Goal: Complete application form

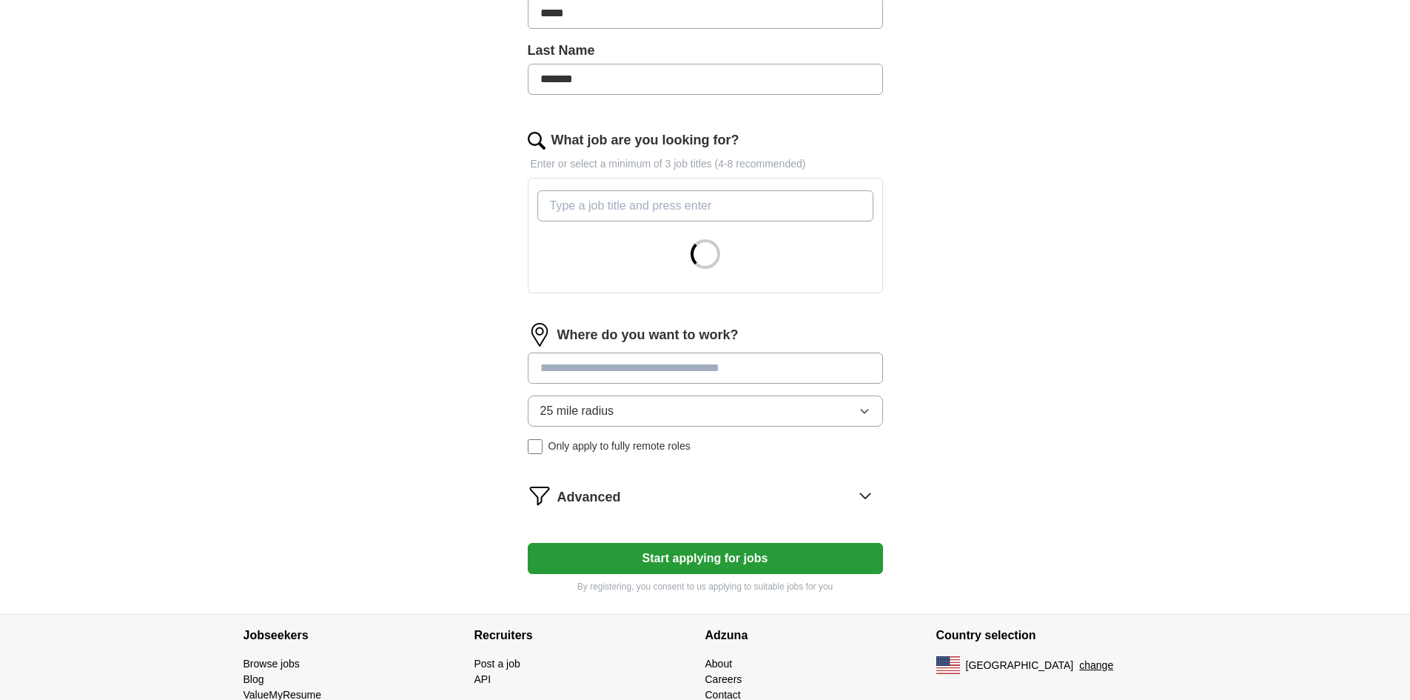
scroll to position [370, 0]
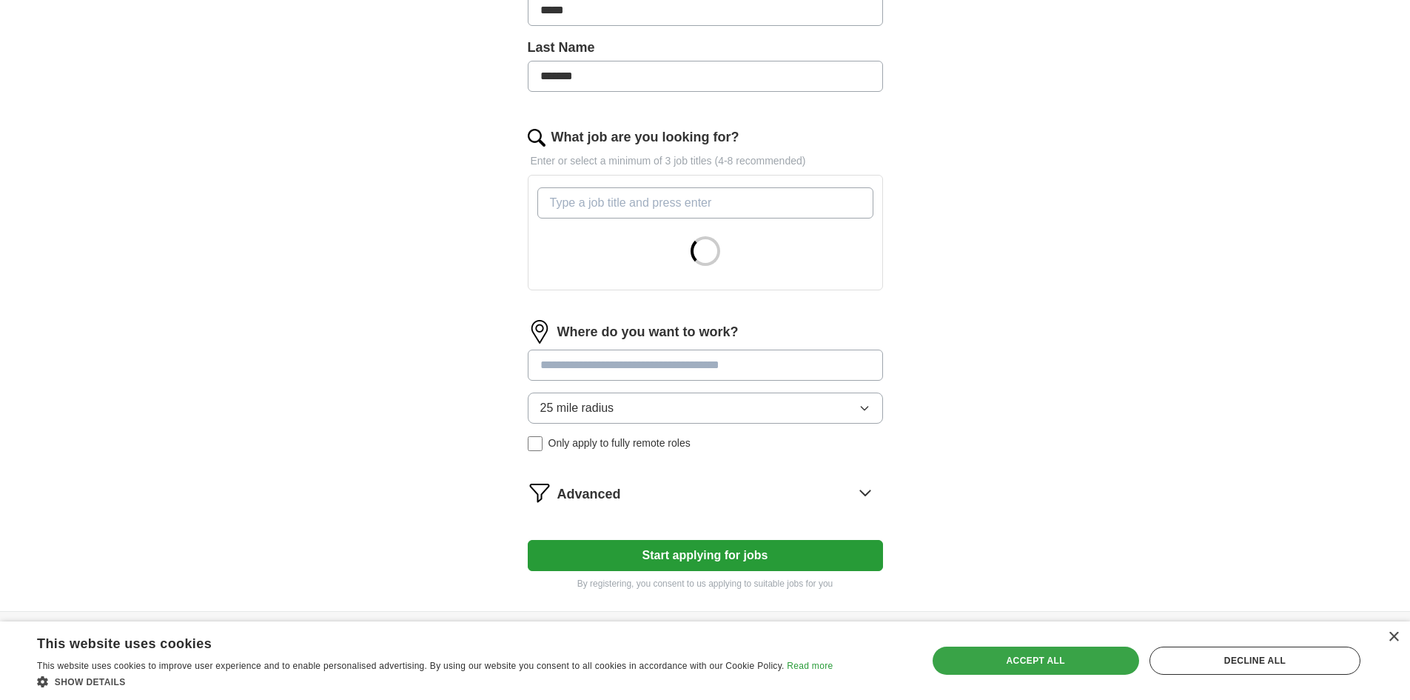
click at [1017, 660] on div "Accept all" at bounding box center [1036, 660] width 207 height 28
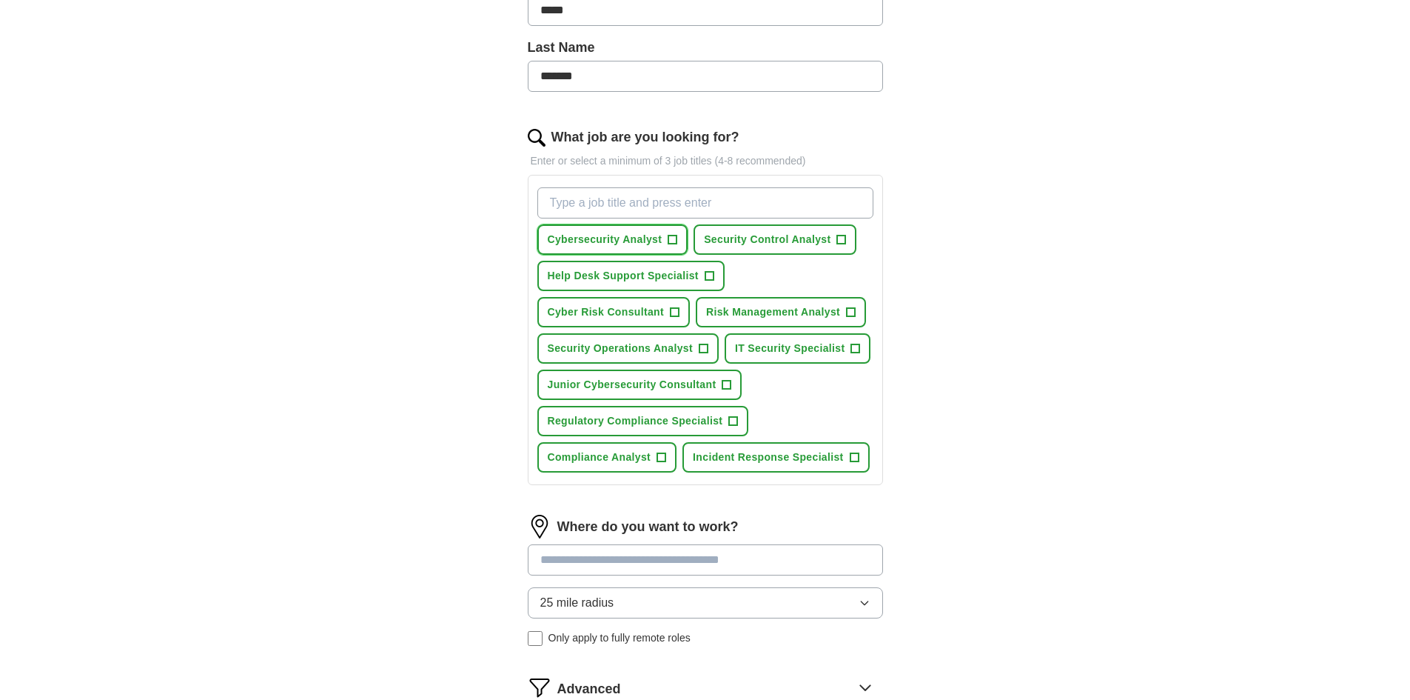
click at [666, 240] on button "Cybersecurity Analyst +" at bounding box center [612, 239] width 151 height 30
click at [823, 236] on span "Security Control Analyst" at bounding box center [767, 240] width 127 height 16
click at [654, 275] on span "Help Desk Support Specialist" at bounding box center [623, 276] width 151 height 16
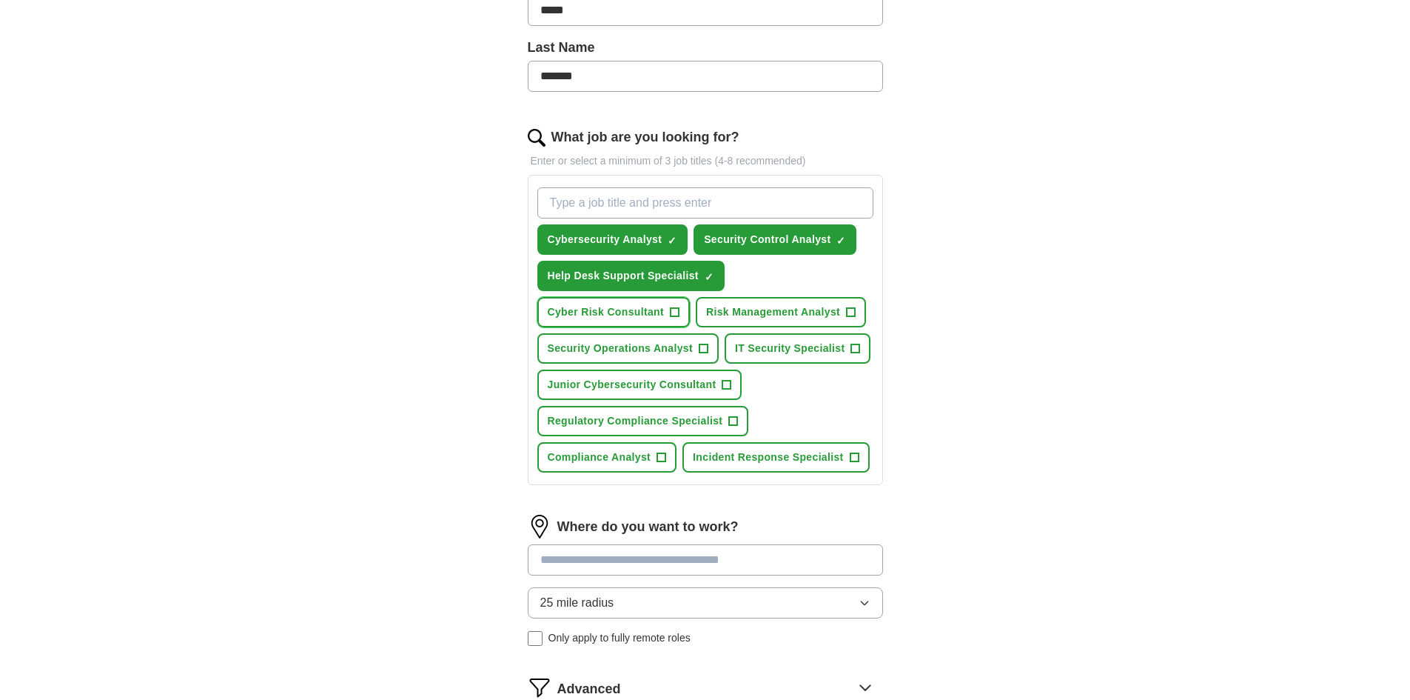
click at [634, 310] on span "Cyber Risk Consultant" at bounding box center [606, 312] width 117 height 16
click at [789, 319] on span "Risk Management Analyst" at bounding box center [773, 312] width 134 height 16
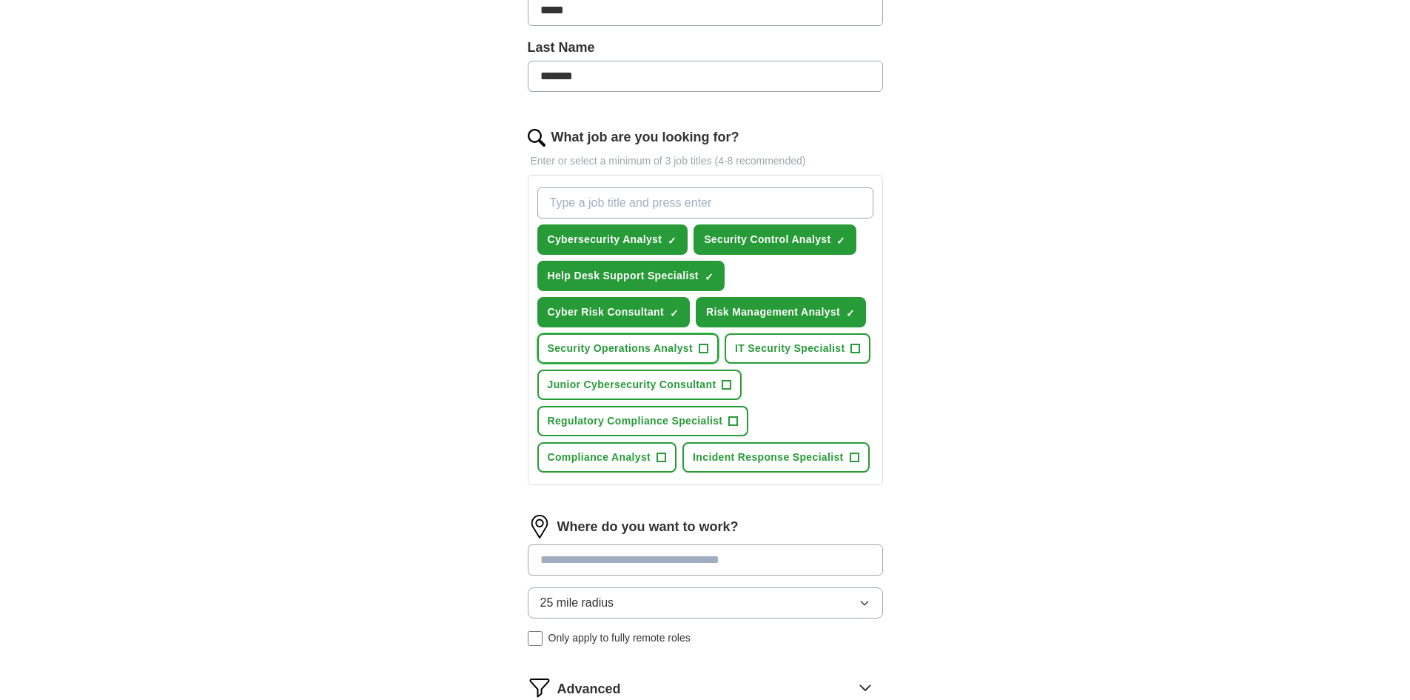
click at [652, 347] on span "Security Operations Analyst" at bounding box center [620, 349] width 145 height 16
click at [791, 344] on span "IT Security Specialist" at bounding box center [790, 349] width 110 height 16
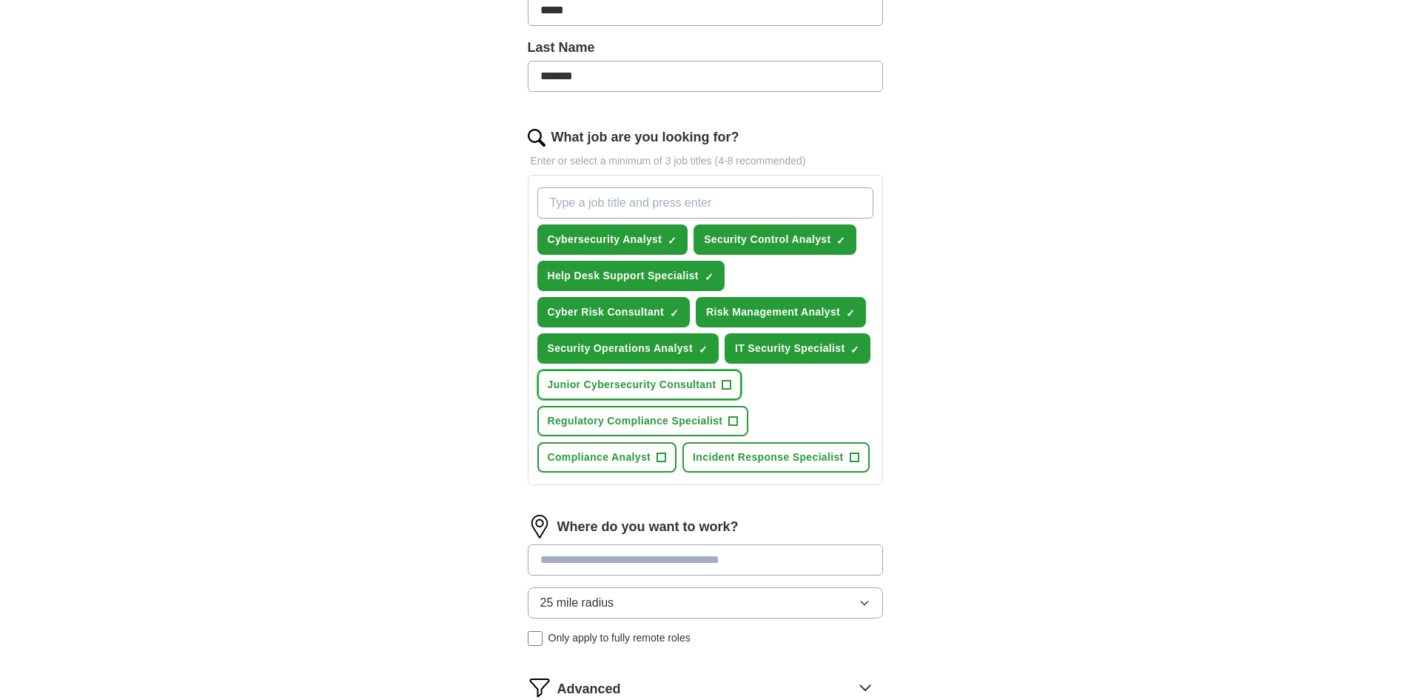
click at [653, 384] on span "Junior Cybersecurity Consultant" at bounding box center [632, 385] width 169 height 16
click at [644, 430] on button "Regulatory Compliance Specialist +" at bounding box center [643, 421] width 212 height 30
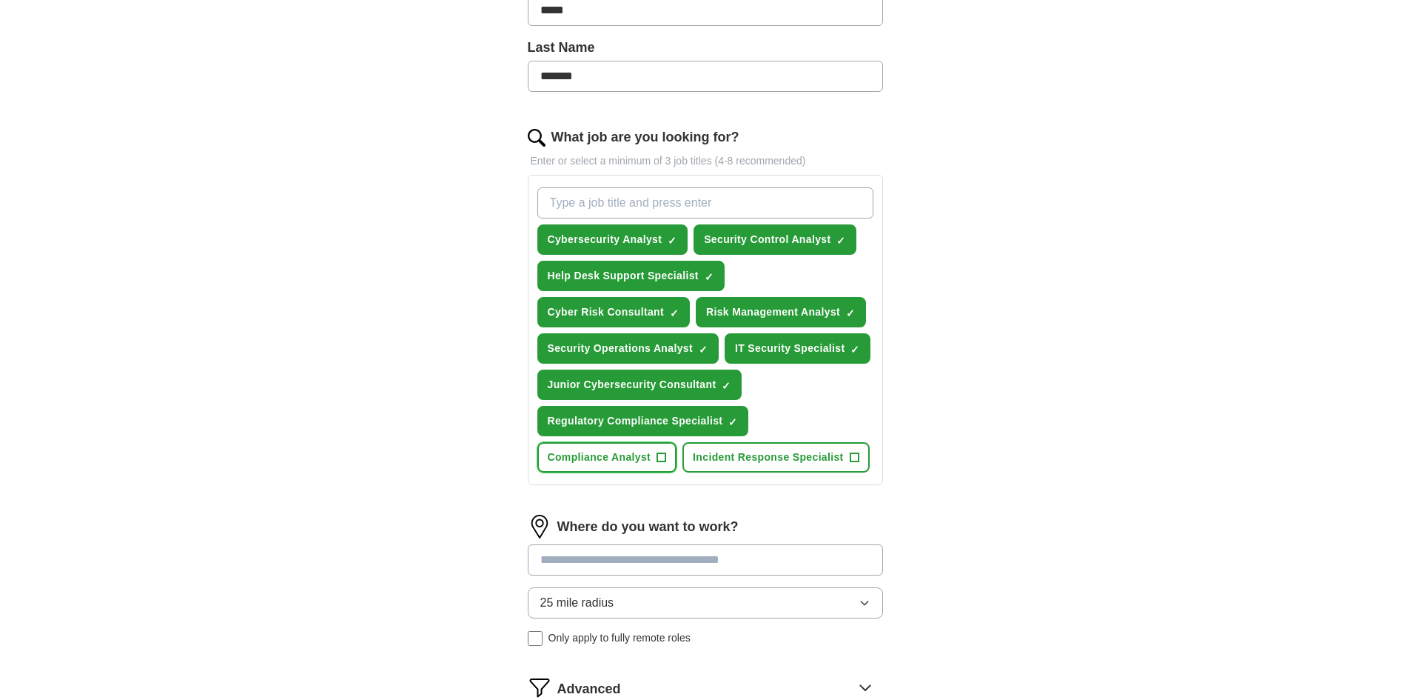
click at [624, 463] on span "Compliance Analyst" at bounding box center [600, 457] width 104 height 16
click at [763, 457] on span "Incident Response Specialist" at bounding box center [768, 457] width 151 height 16
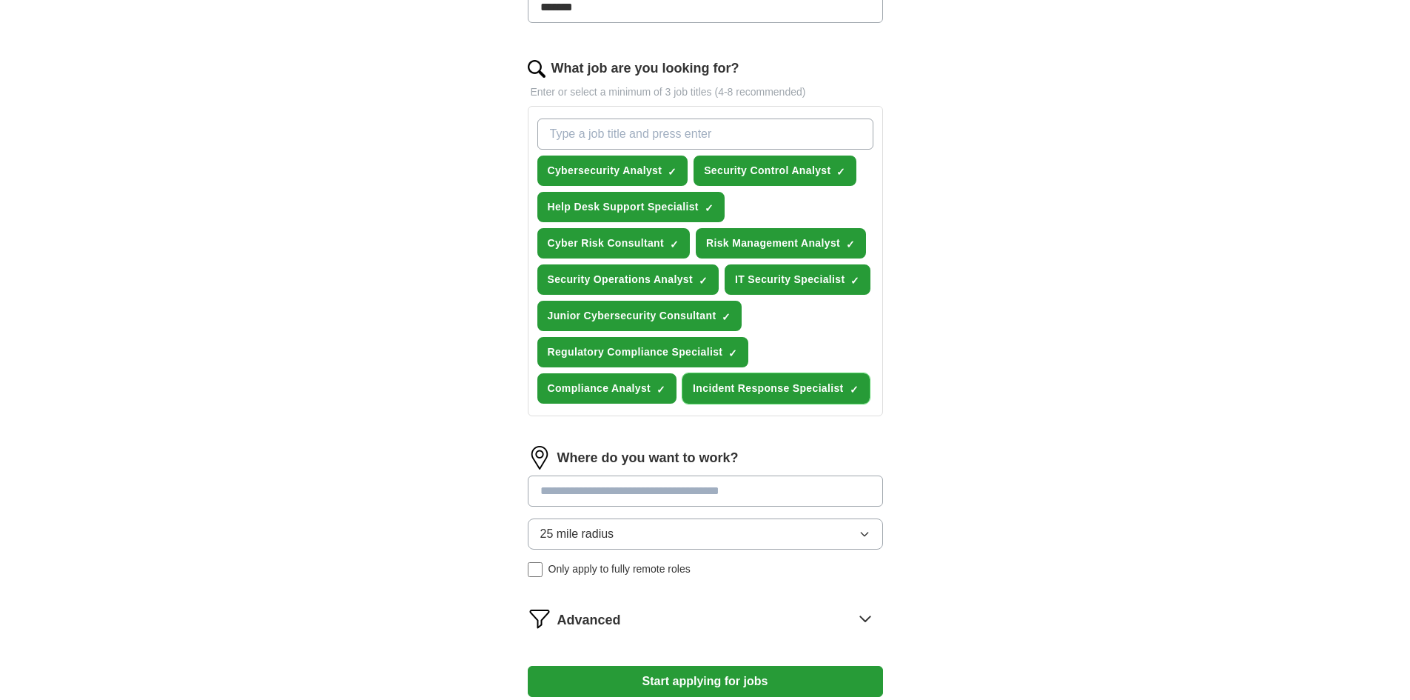
scroll to position [444, 0]
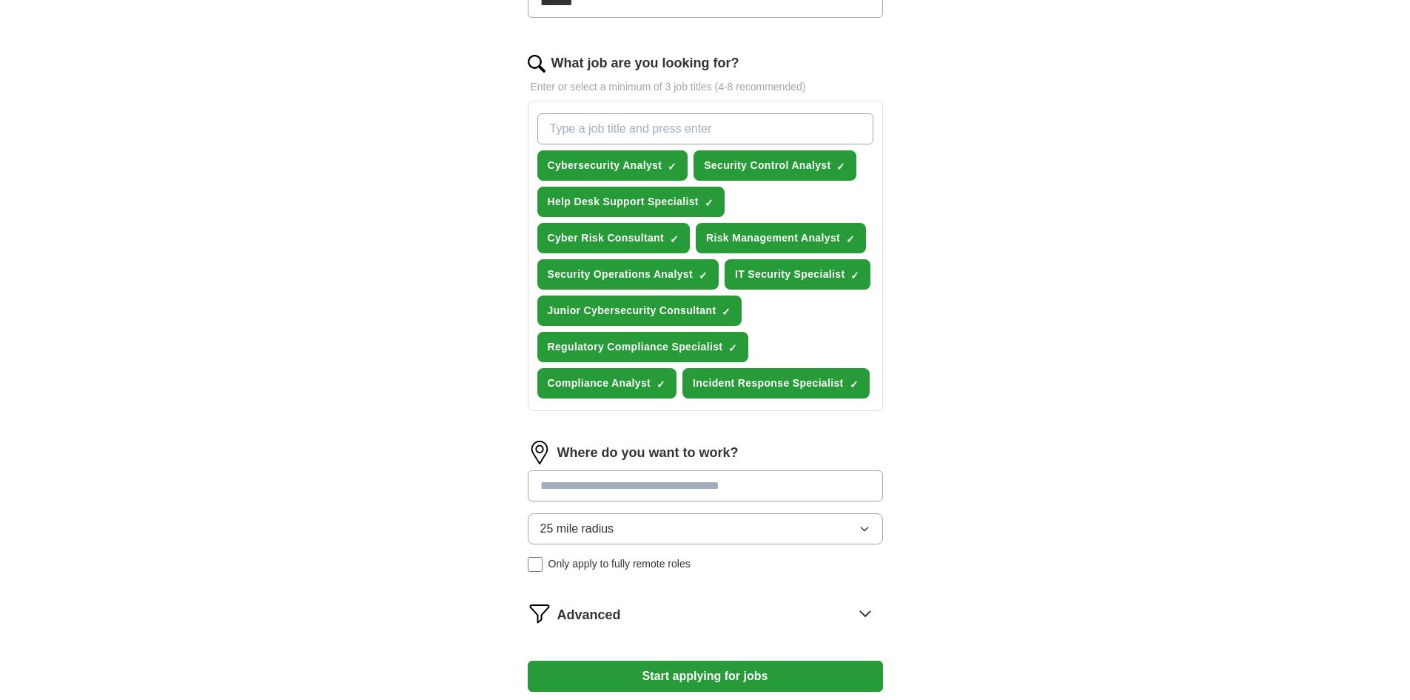
click at [666, 491] on input at bounding box center [705, 485] width 355 height 31
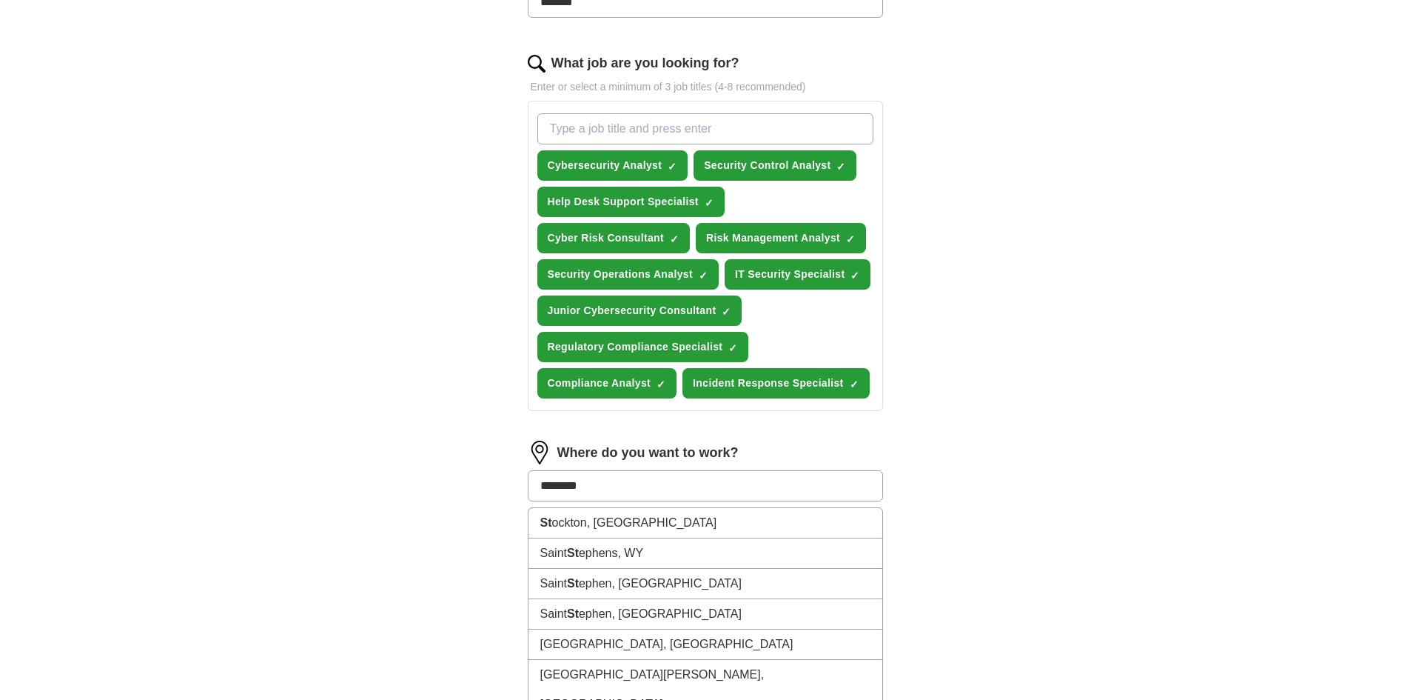
type input "*********"
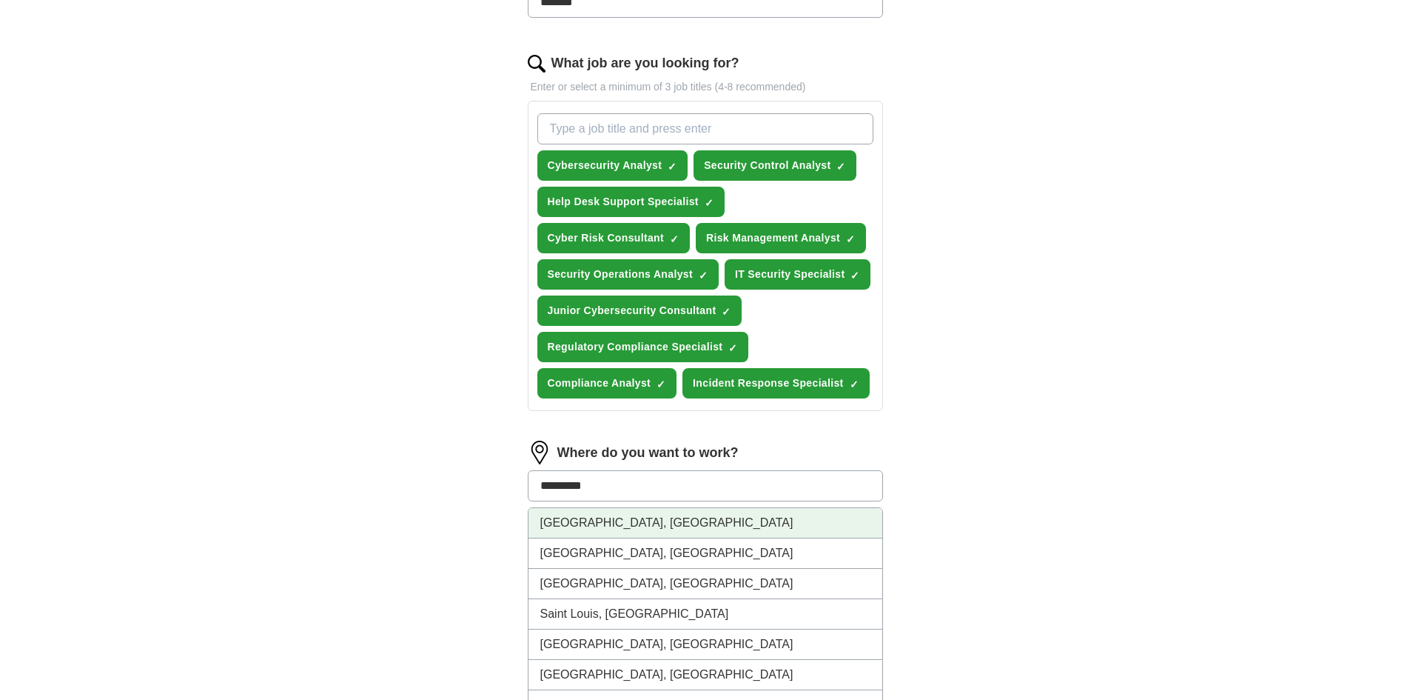
click at [634, 523] on li "[GEOGRAPHIC_DATA], [GEOGRAPHIC_DATA]" at bounding box center [706, 523] width 354 height 30
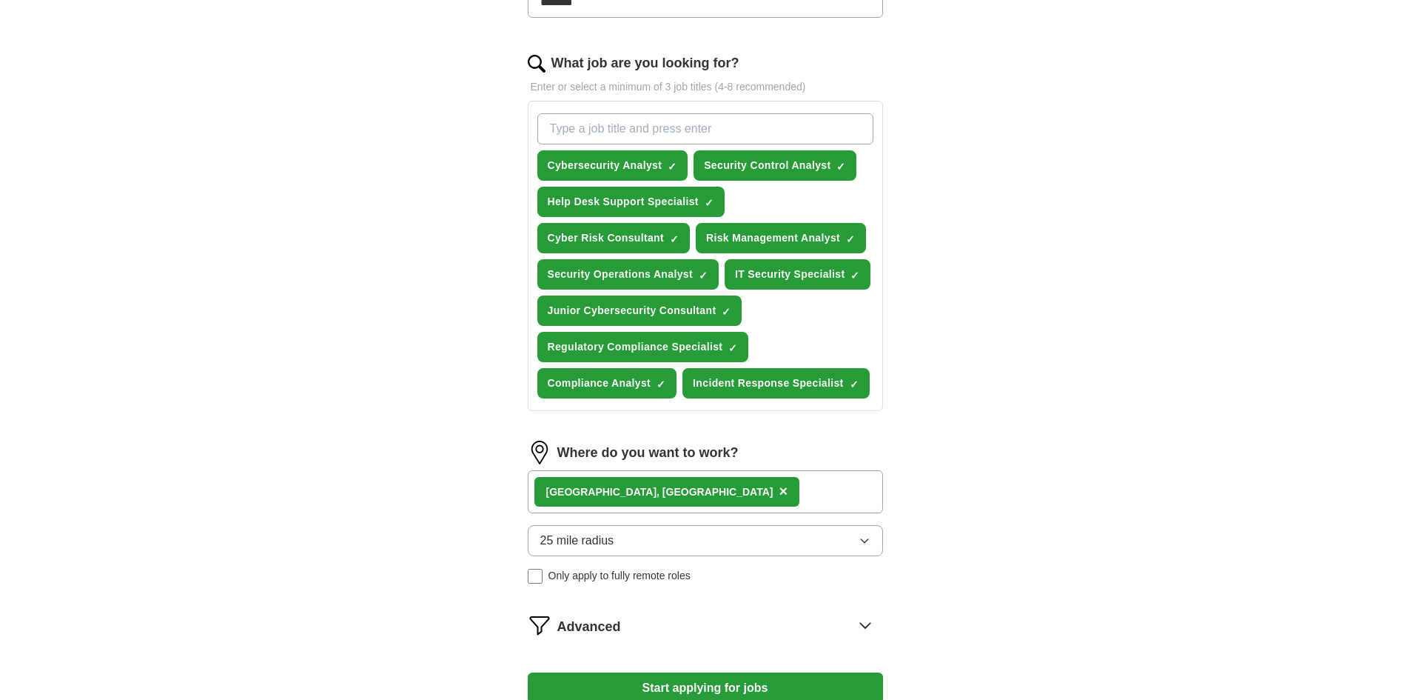
click at [688, 484] on div "[GEOGRAPHIC_DATA], [GEOGRAPHIC_DATA] ×" at bounding box center [705, 491] width 355 height 43
click at [694, 493] on div "[GEOGRAPHIC_DATA], [GEOGRAPHIC_DATA] ×" at bounding box center [705, 491] width 355 height 43
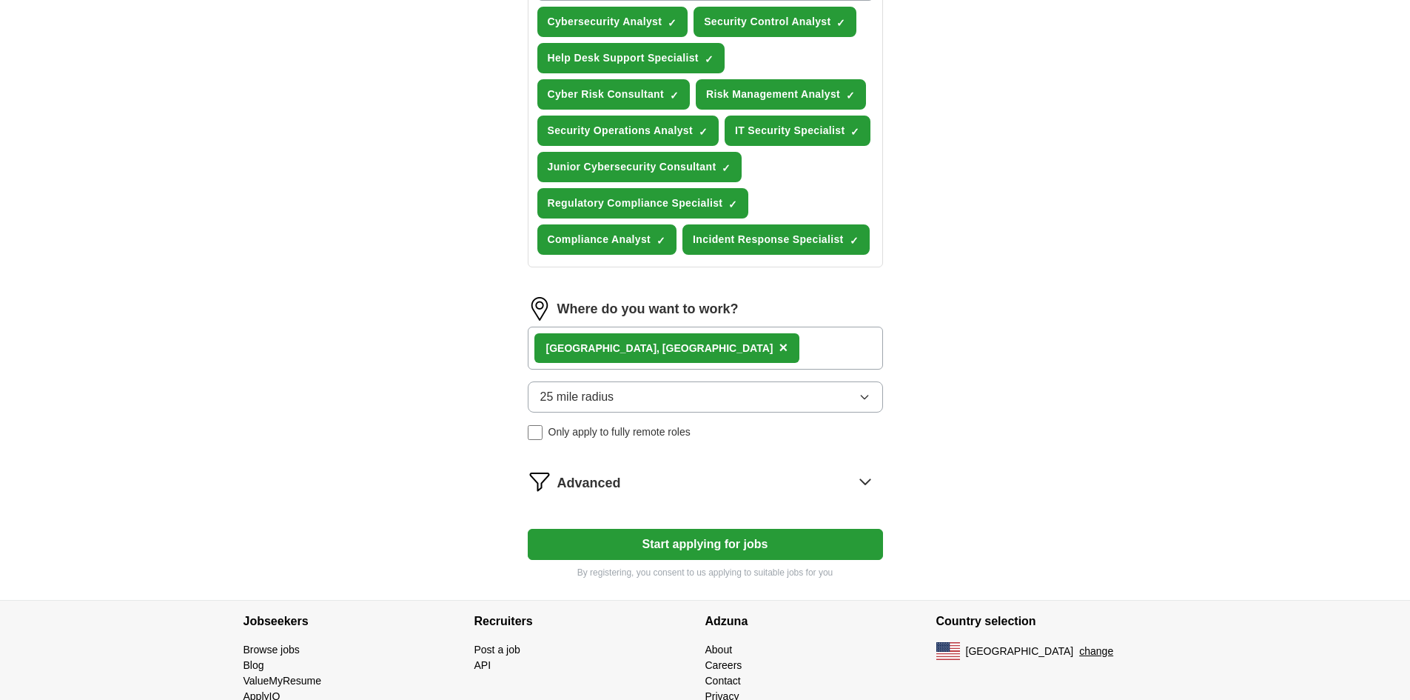
scroll to position [592, 0]
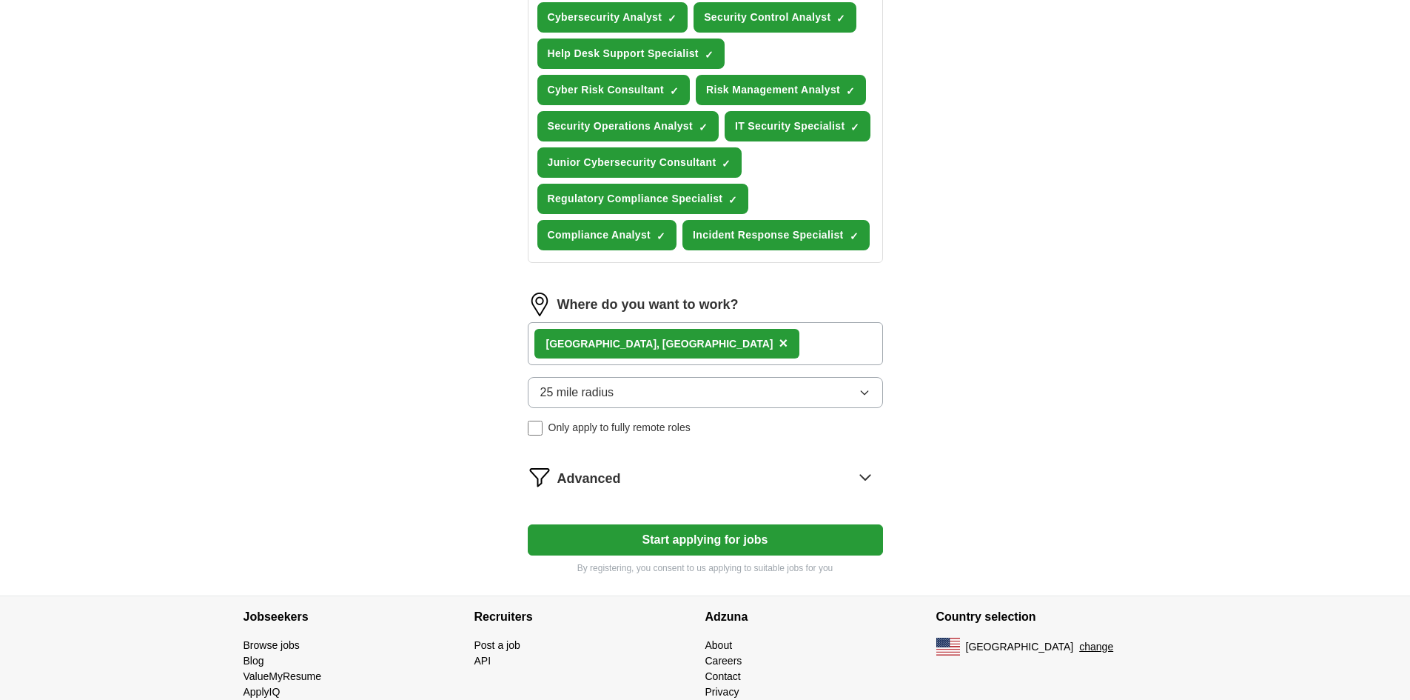
click at [717, 540] on button "Start applying for jobs" at bounding box center [705, 539] width 355 height 31
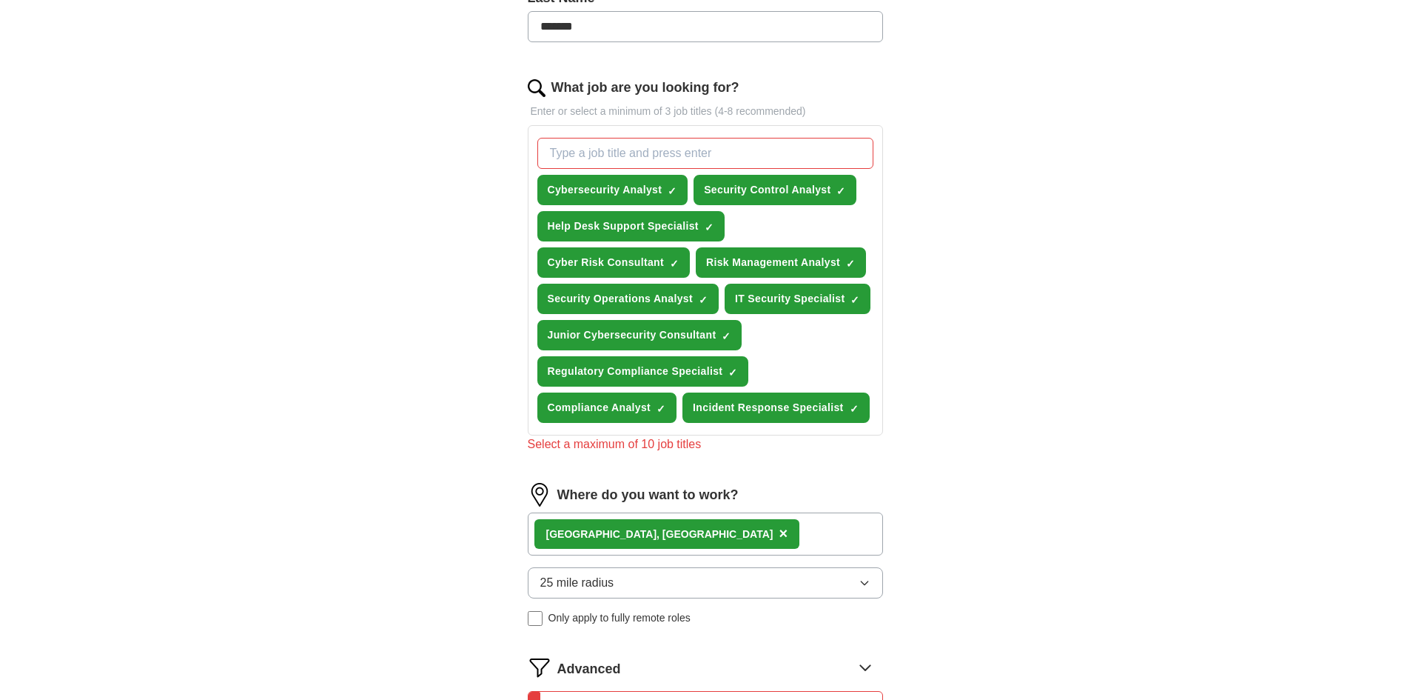
scroll to position [370, 0]
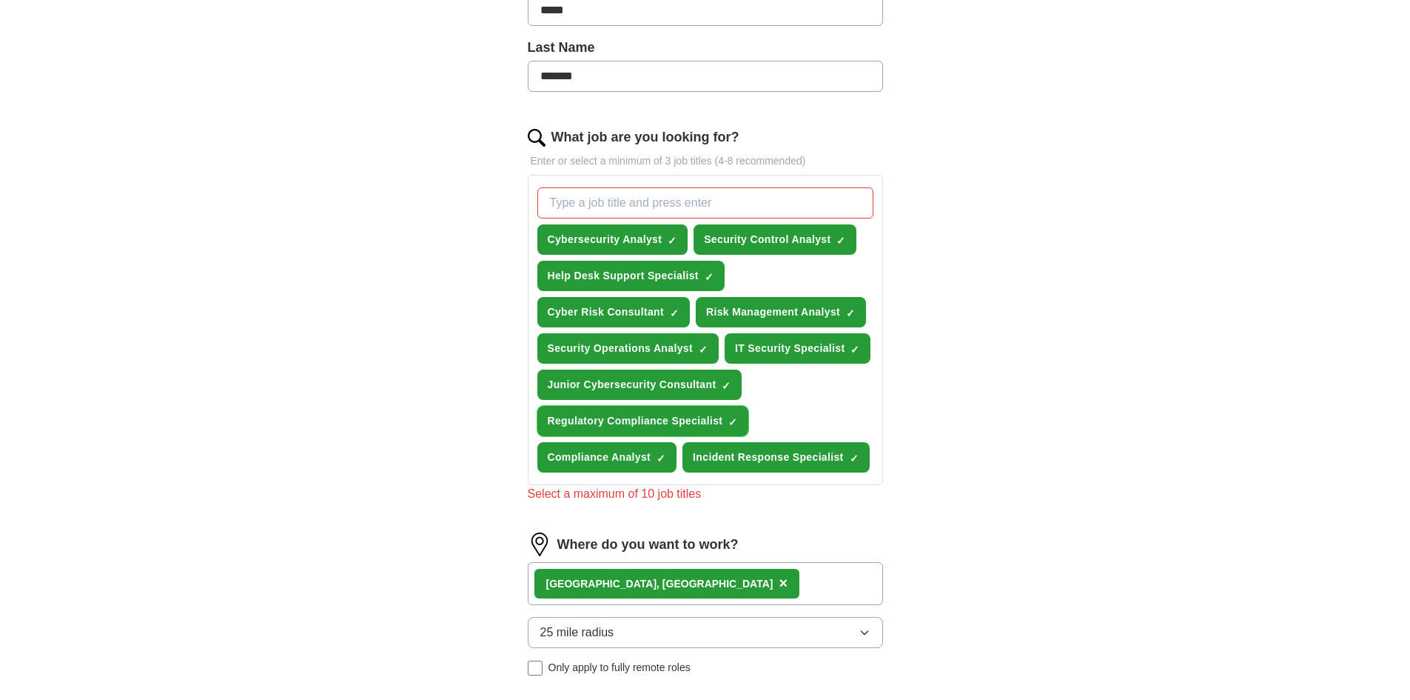
click at [0, 0] on span "×" at bounding box center [0, 0] width 0 height 0
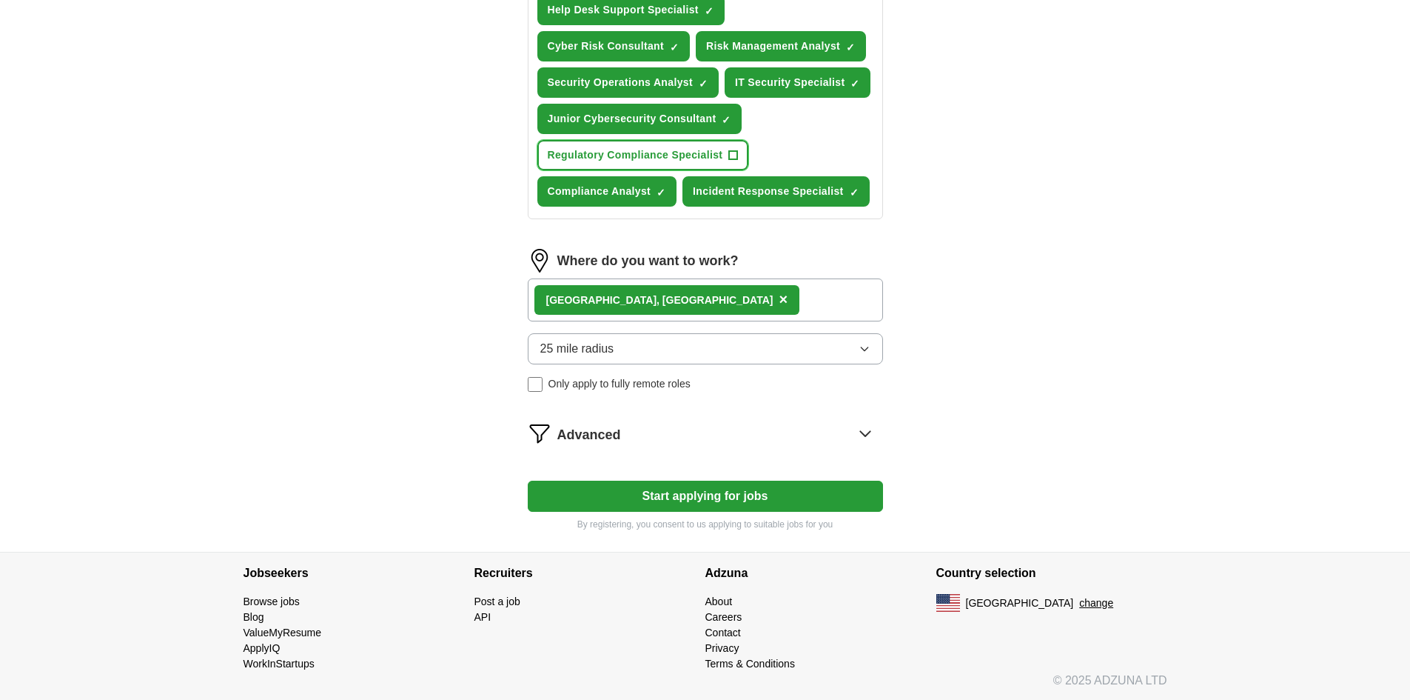
scroll to position [637, 0]
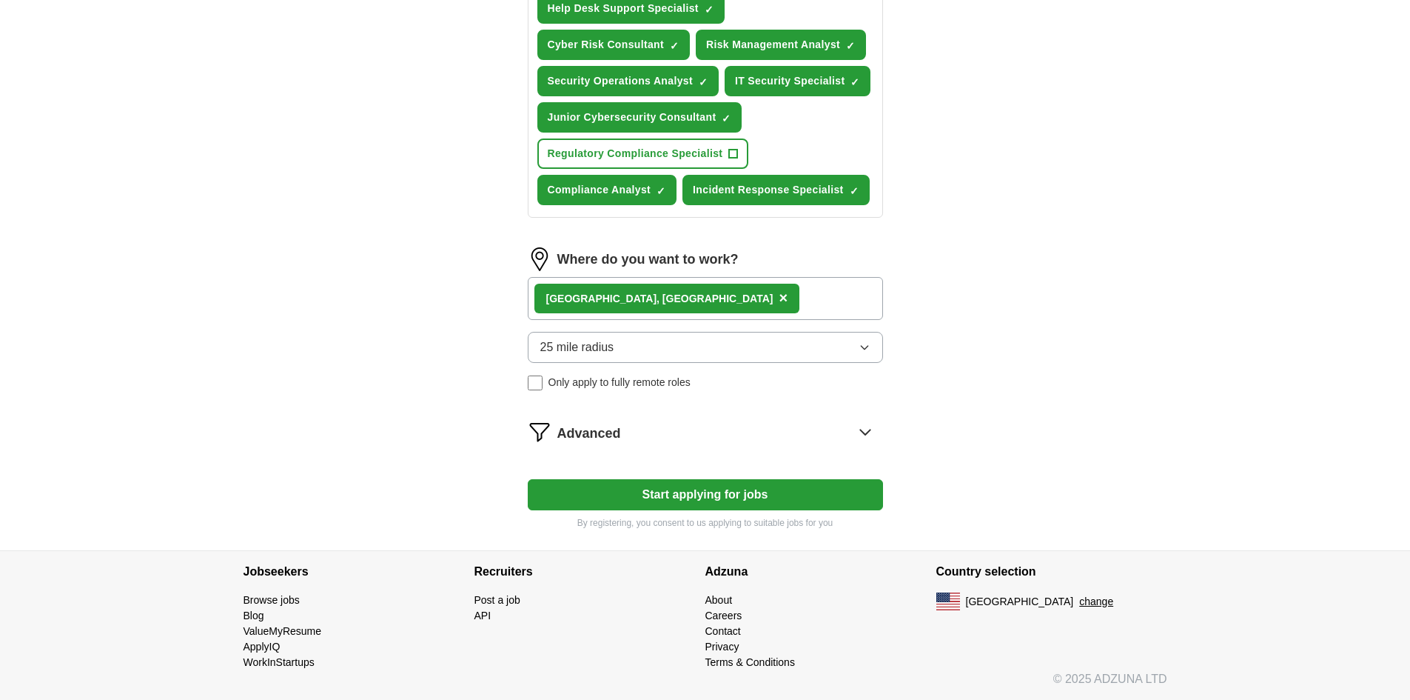
click at [657, 432] on div "Advanced" at bounding box center [720, 432] width 326 height 24
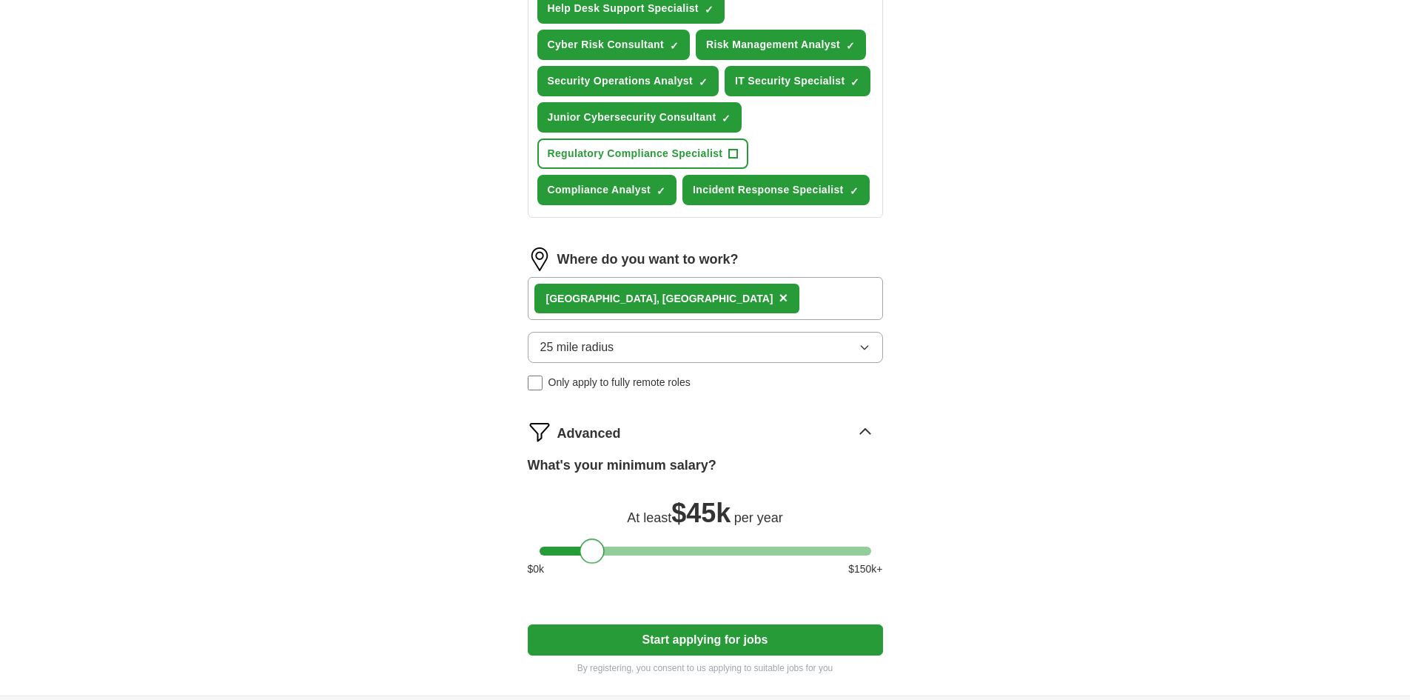
drag, startPoint x: 558, startPoint y: 552, endPoint x: 599, endPoint y: 550, distance: 40.7
click at [599, 550] on div at bounding box center [592, 550] width 25 height 25
click at [718, 641] on button "Start applying for jobs" at bounding box center [705, 639] width 355 height 31
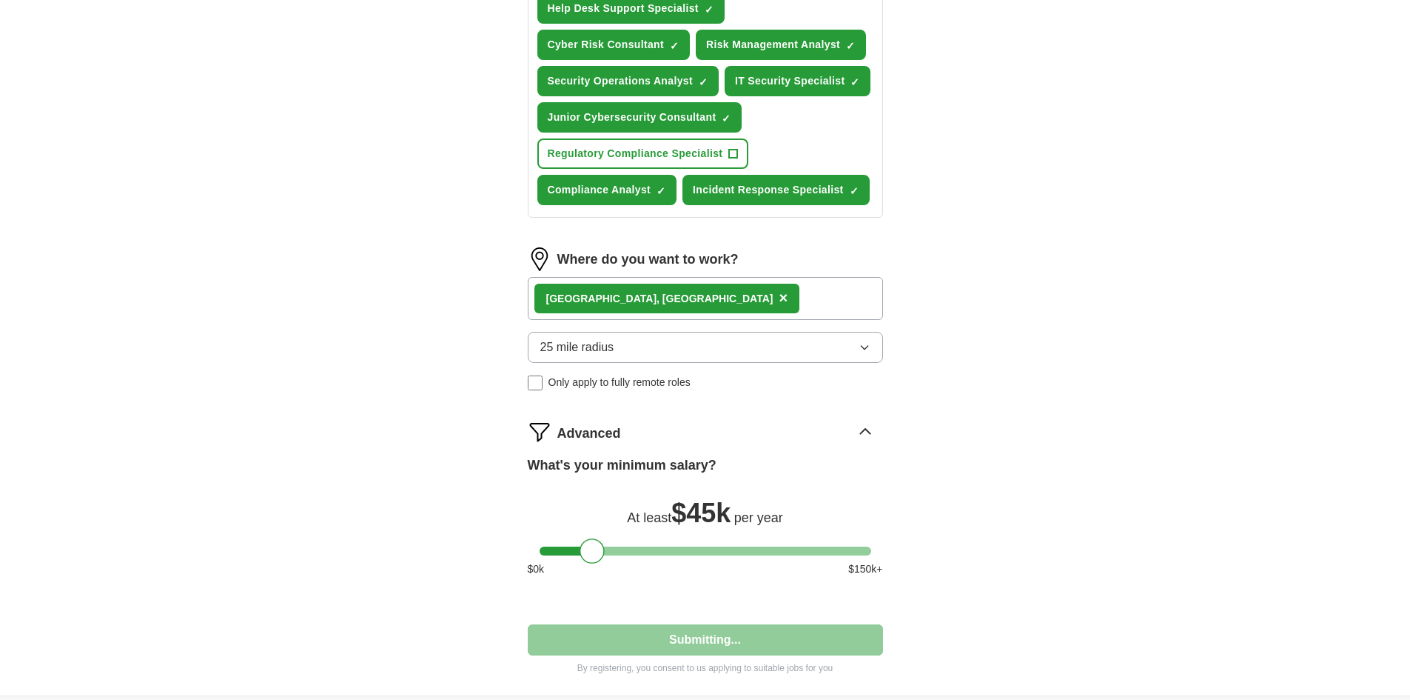
select select "**"
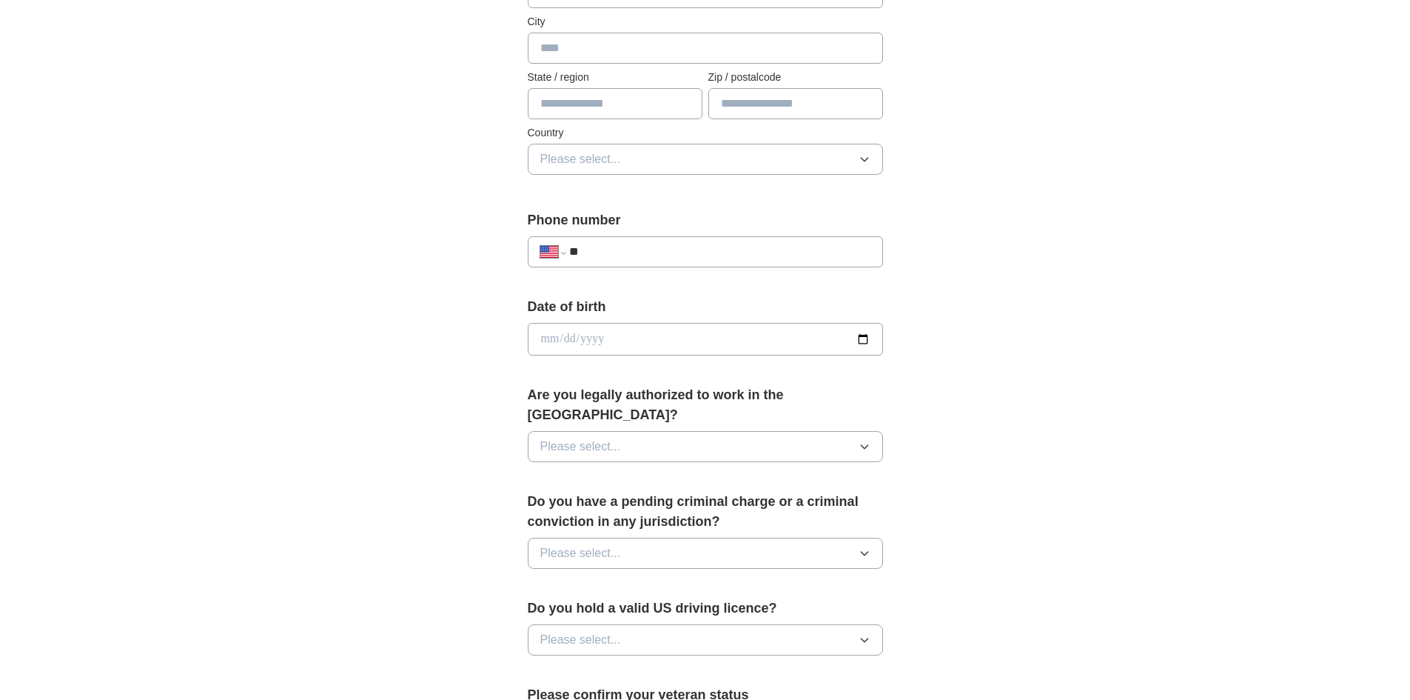
scroll to position [305, 0]
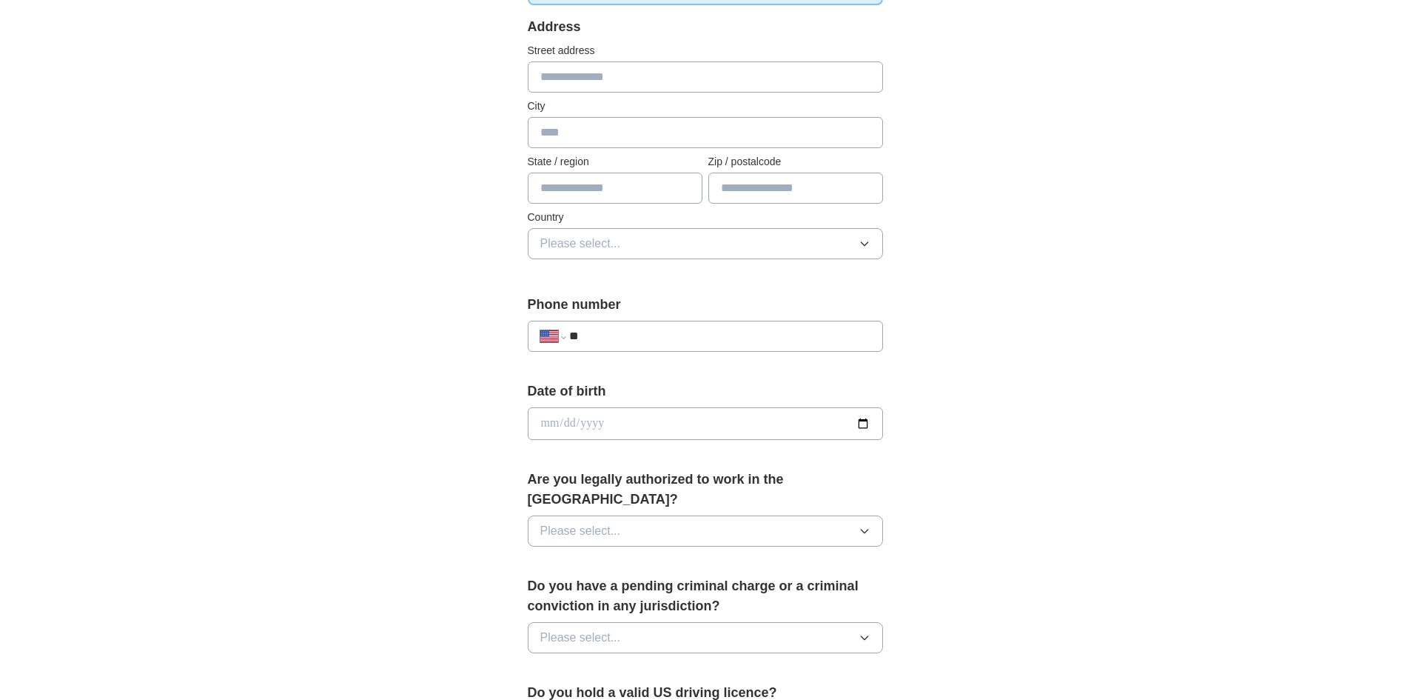
click at [728, 622] on button "Please select..." at bounding box center [705, 637] width 355 height 31
click at [568, 693] on div "No" at bounding box center [705, 702] width 330 height 18
click at [643, 515] on button "Please select..." at bounding box center [705, 530] width 355 height 31
click at [620, 556] on div "Yes" at bounding box center [705, 565] width 330 height 18
click at [649, 438] on input "date" at bounding box center [705, 423] width 355 height 33
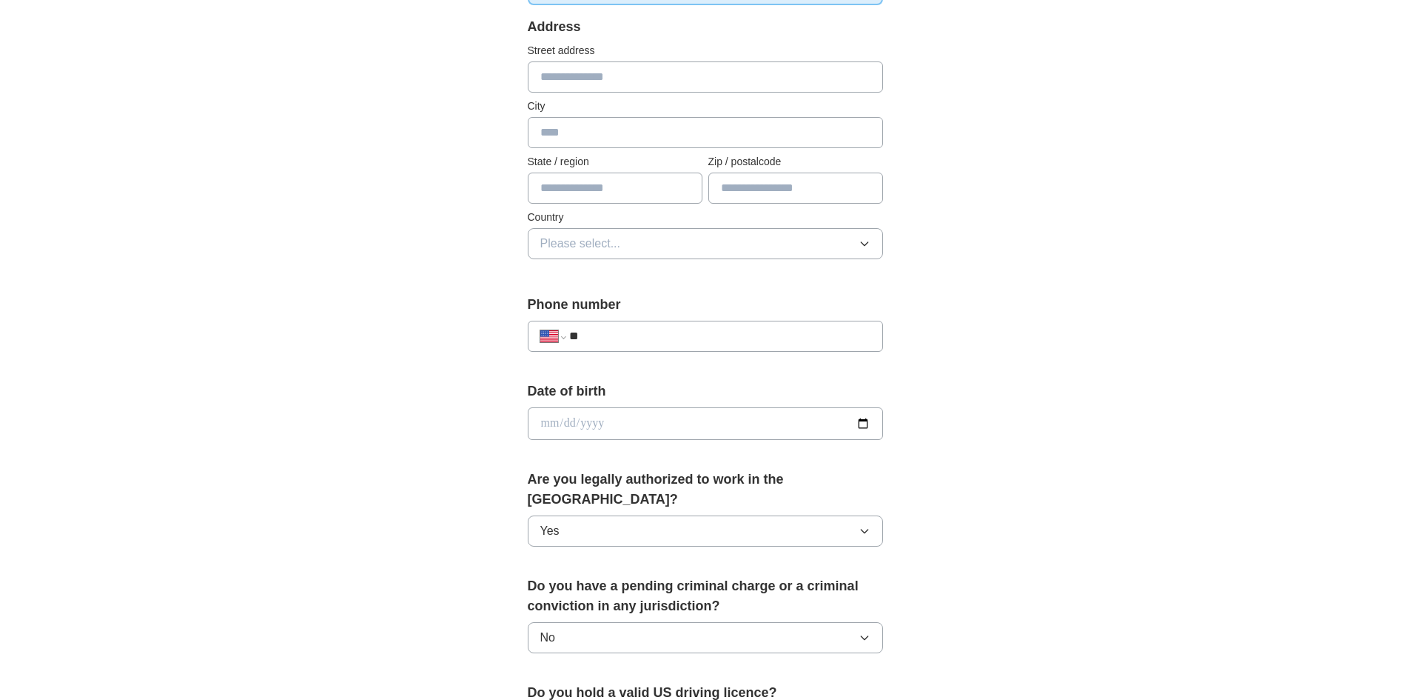
click at [674, 416] on input "date" at bounding box center [705, 423] width 355 height 33
click at [868, 425] on input "date" at bounding box center [705, 423] width 355 height 33
type input "**********"
click at [645, 335] on input "**" at bounding box center [719, 336] width 301 height 18
type input "**********"
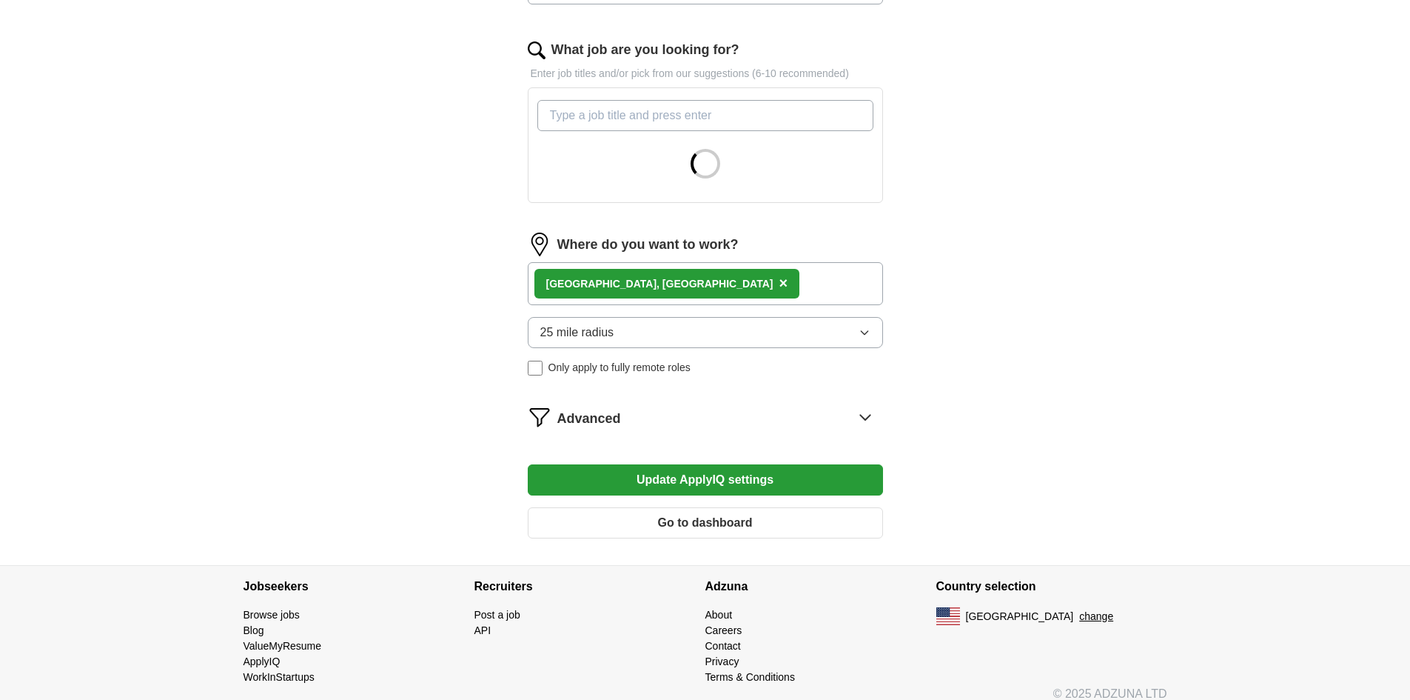
scroll to position [472, 0]
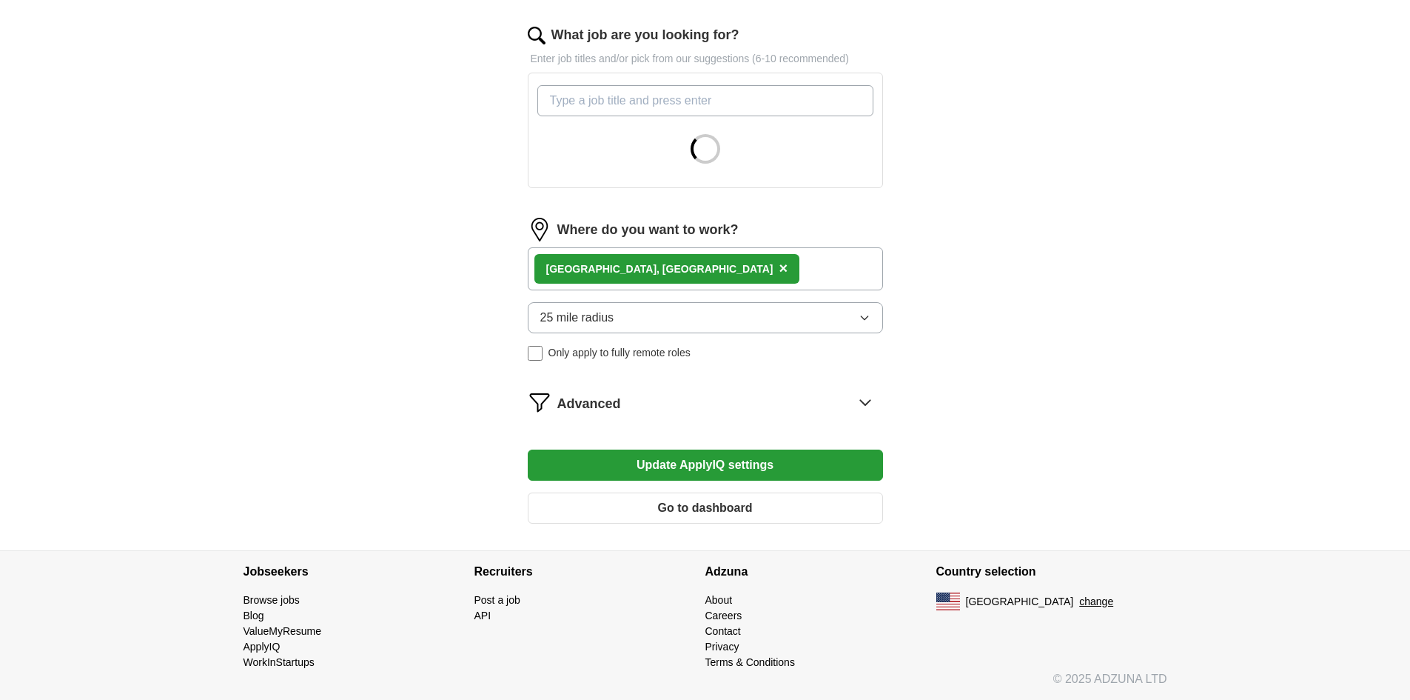
click at [763, 460] on button "Update ApplyIQ settings" at bounding box center [705, 464] width 355 height 31
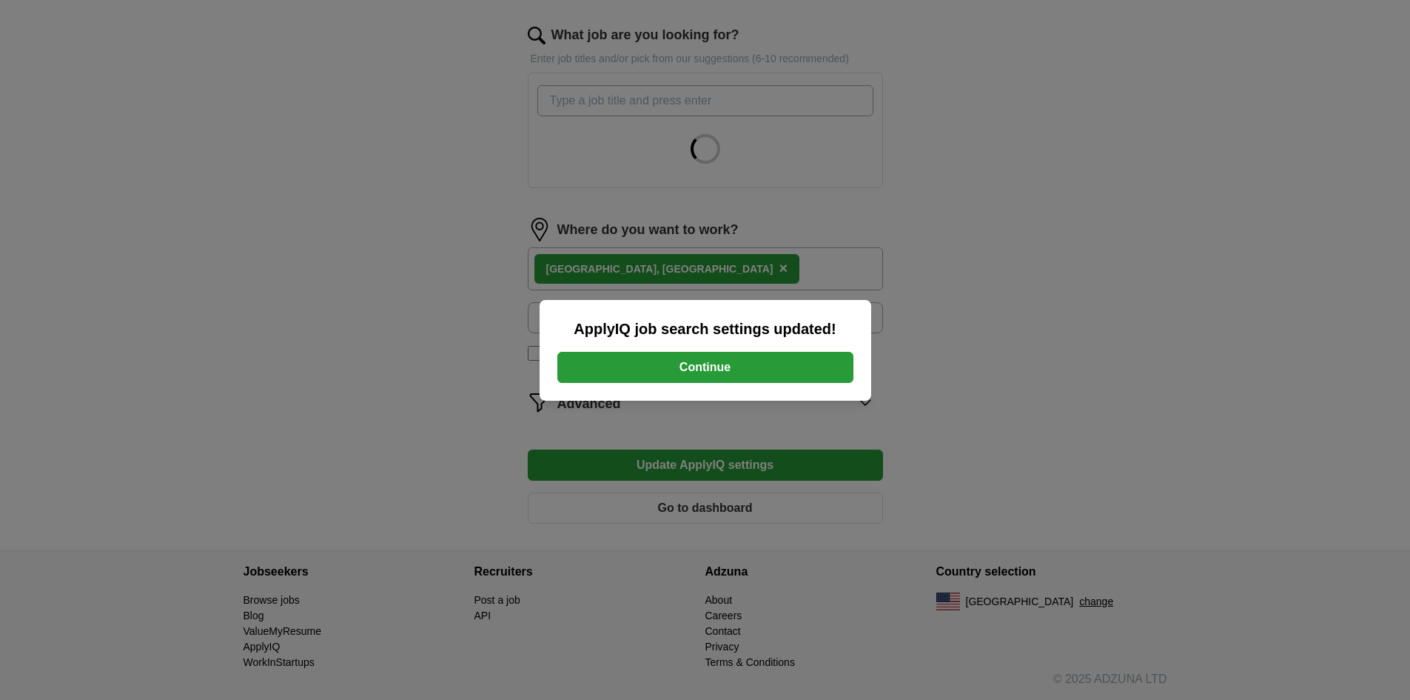
click at [761, 362] on button "Continue" at bounding box center [705, 367] width 296 height 31
